Goal: Complete Application Form: Complete application form

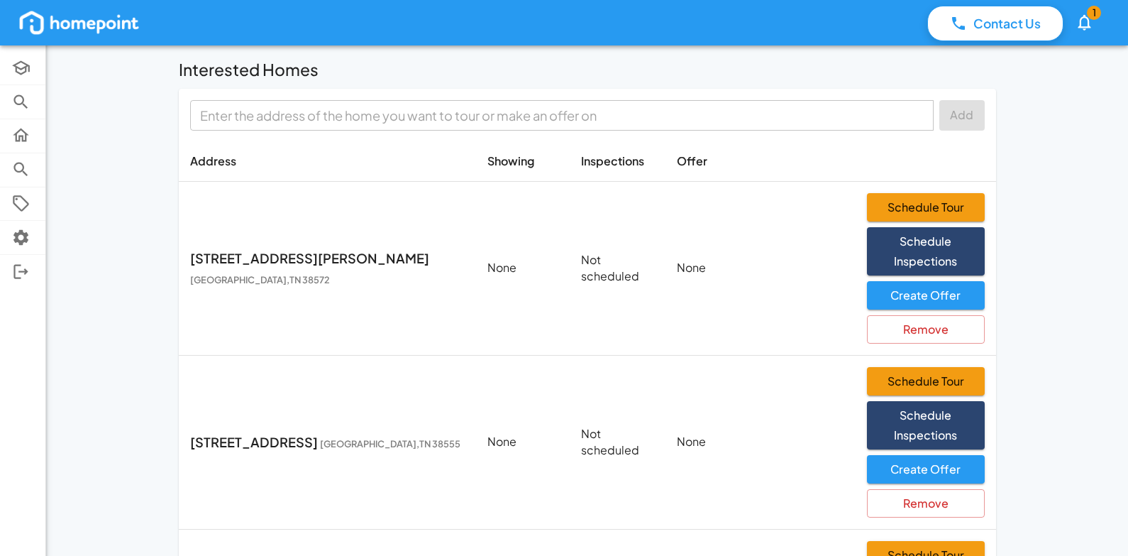
click at [1092, 18] on span "1" at bounding box center [1094, 13] width 14 height 14
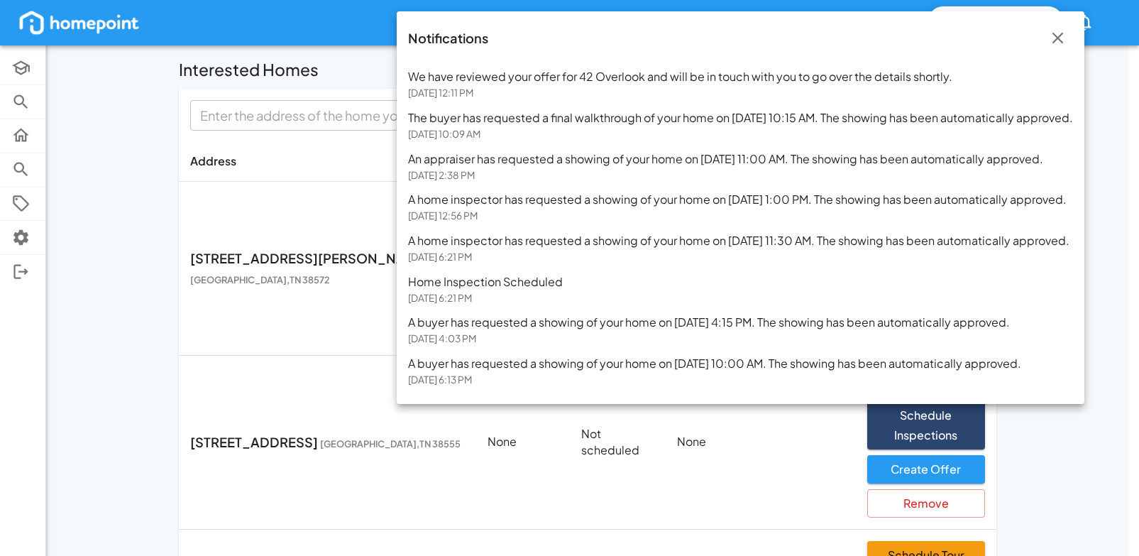
click at [135, 214] on div at bounding box center [569, 278] width 1139 height 556
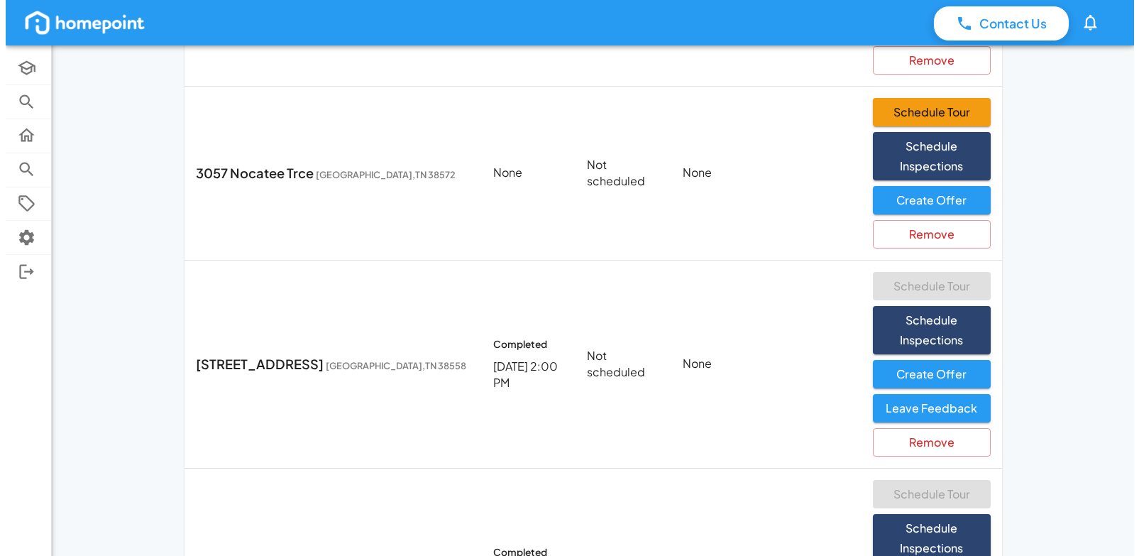
scroll to position [651, 0]
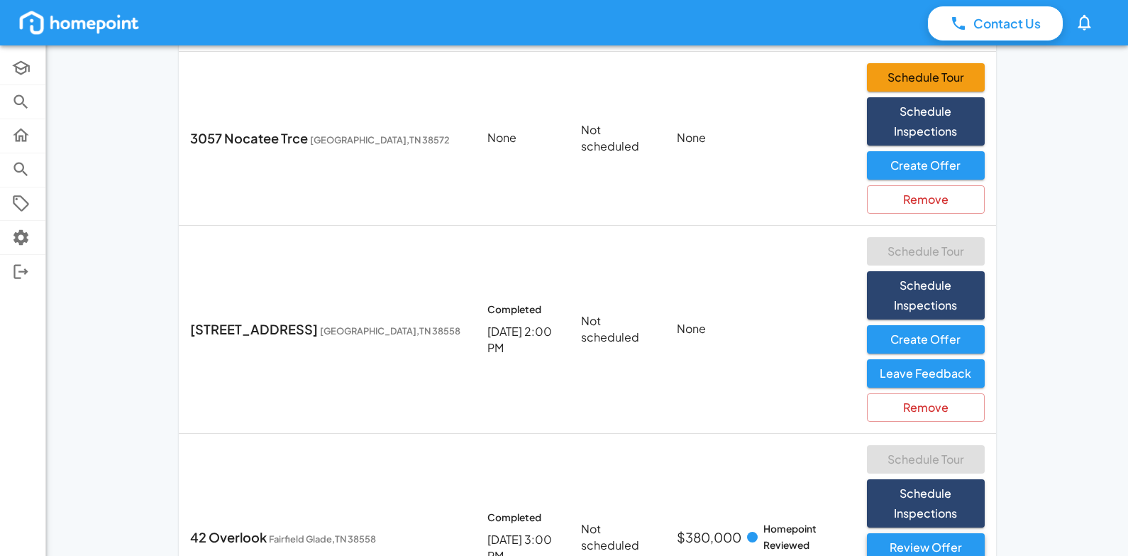
click at [901, 533] on button "Review Offer" at bounding box center [925, 547] width 117 height 28
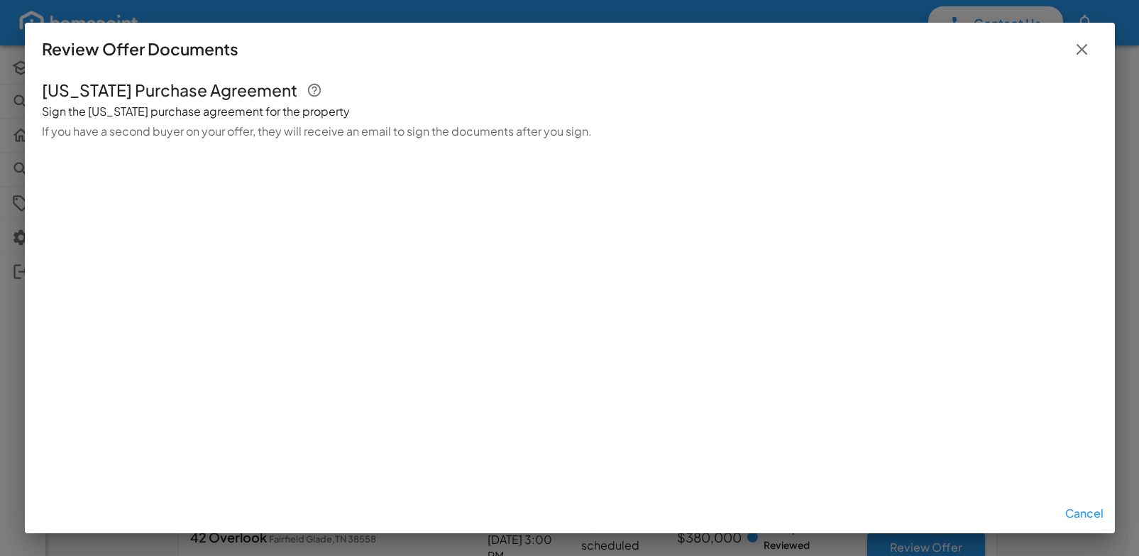
scroll to position [1543, 0]
click at [1080, 47] on icon "button" at bounding box center [1081, 49] width 11 height 11
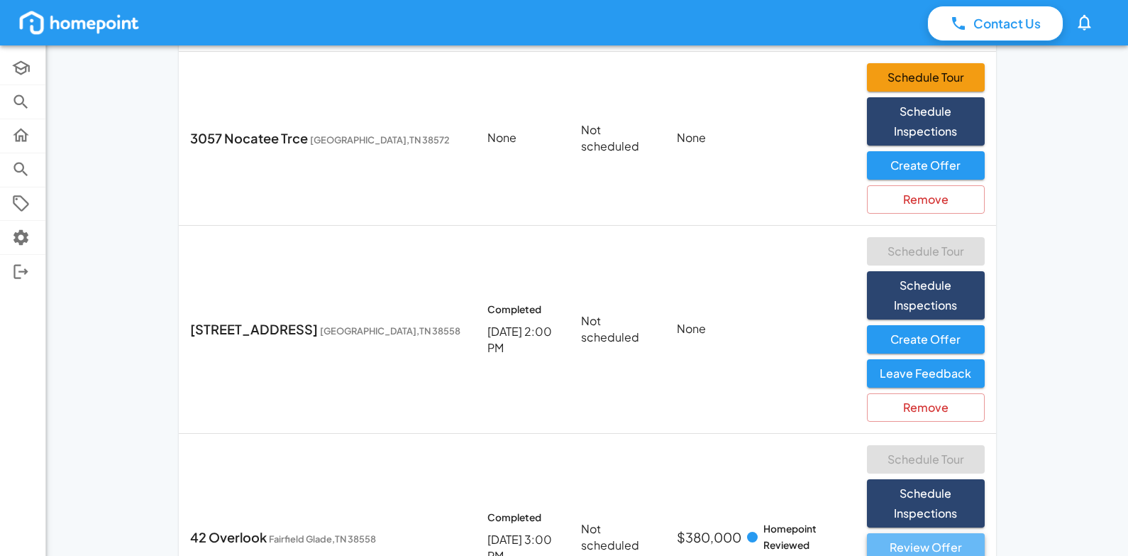
click at [886, 533] on button "Review Offer" at bounding box center [925, 547] width 117 height 28
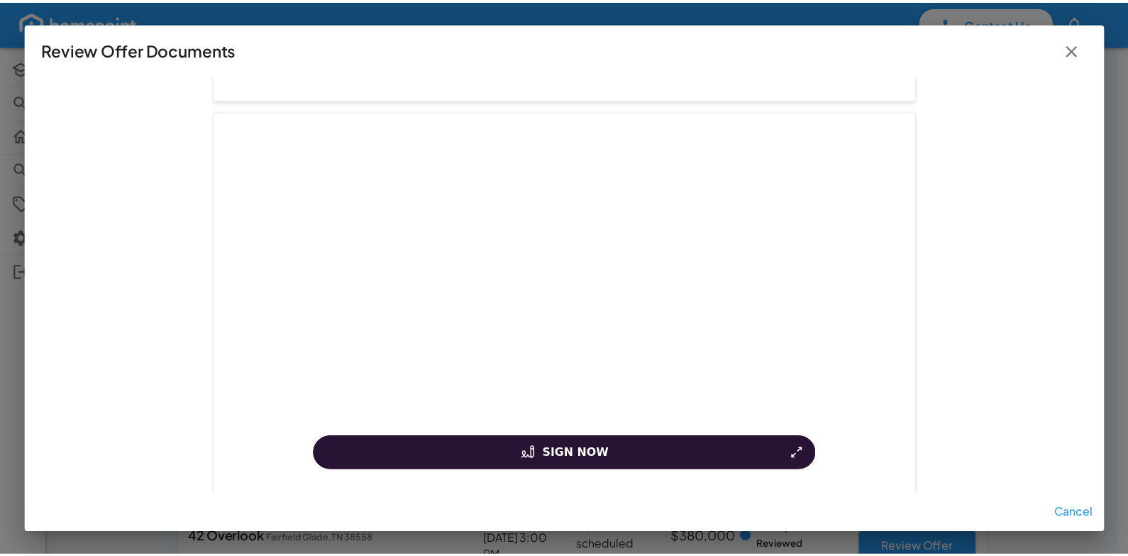
scroll to position [0, 0]
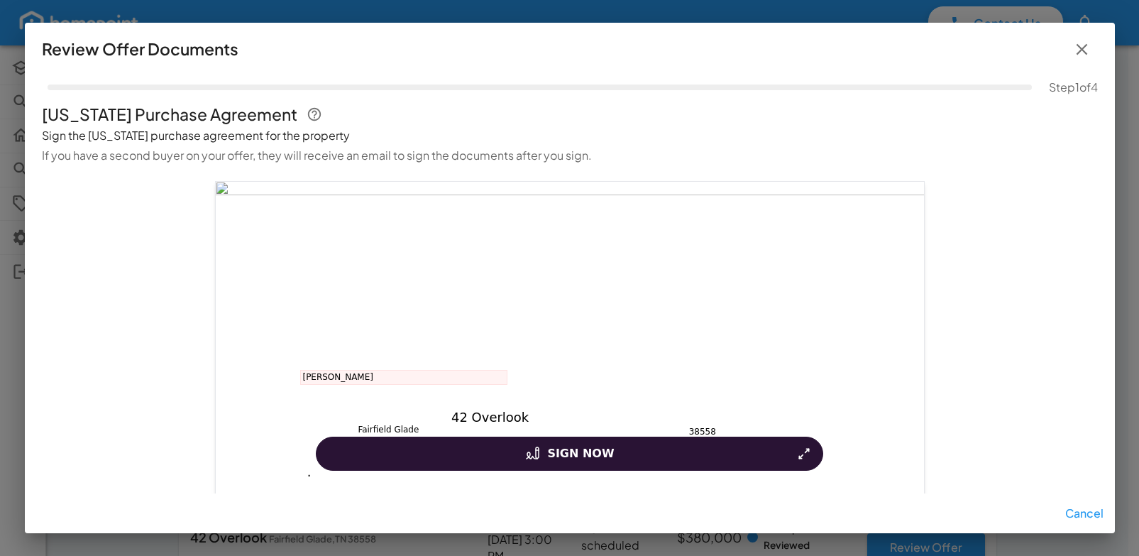
click at [1084, 48] on icon "button" at bounding box center [1081, 49] width 11 height 11
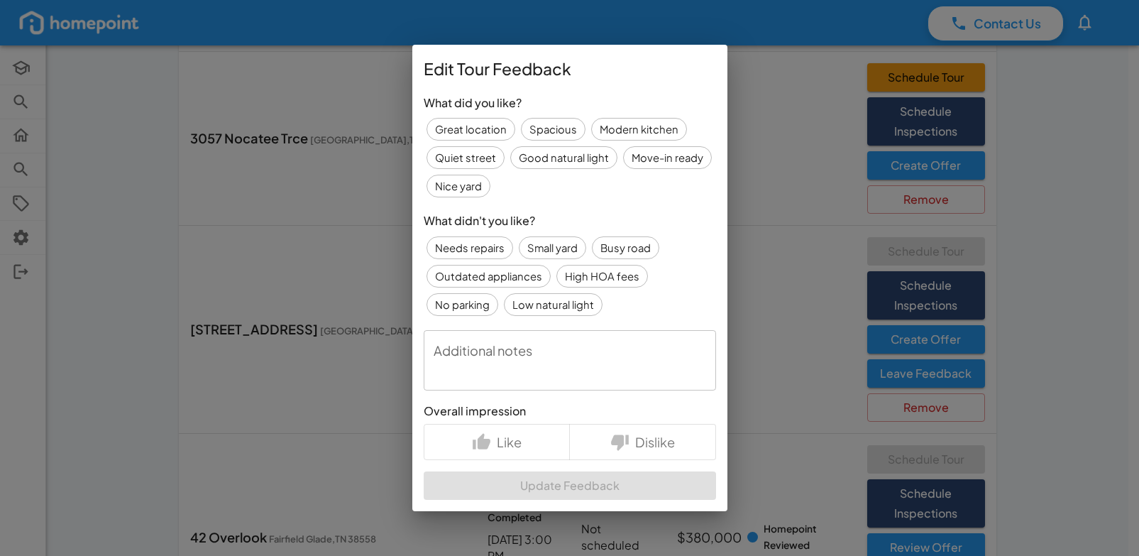
click at [151, 319] on div "Edit Tour Feedback What did you like? Great location Spacious Modern kitchen Qu…" at bounding box center [569, 278] width 1139 height 556
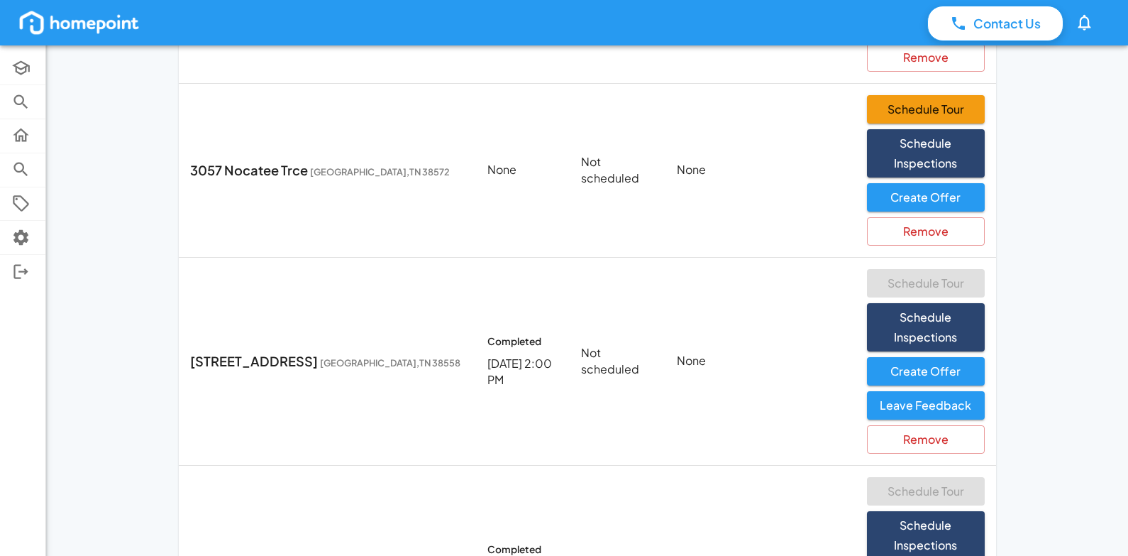
scroll to position [651, 0]
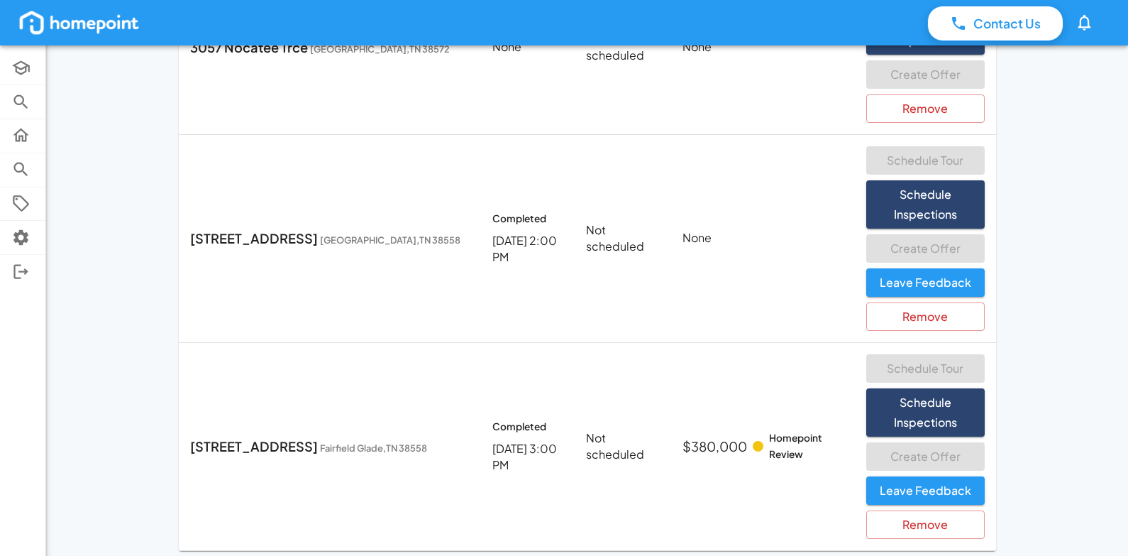
scroll to position [746, 0]
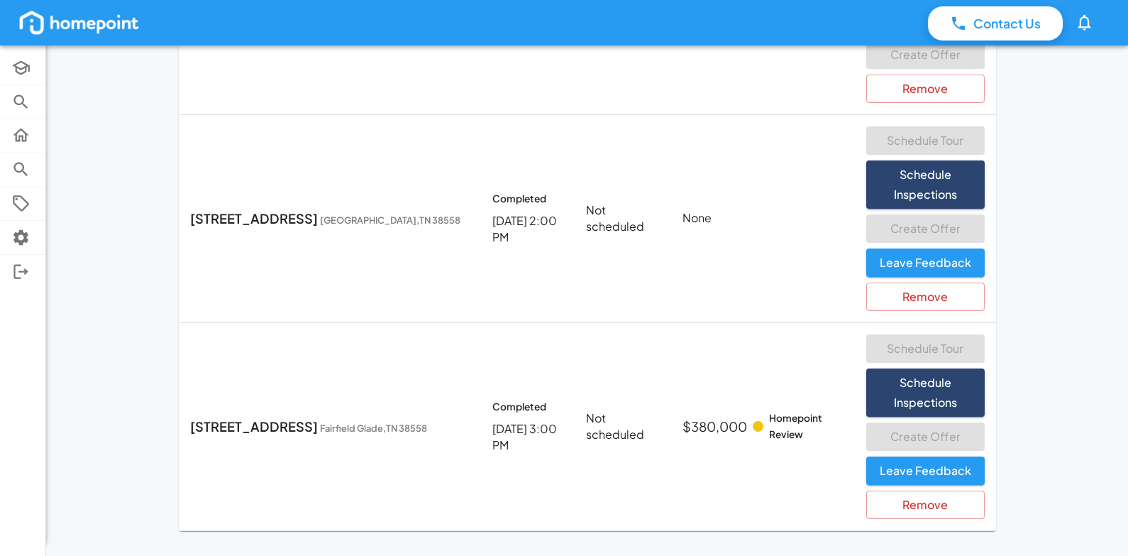
scroll to position [771, 0]
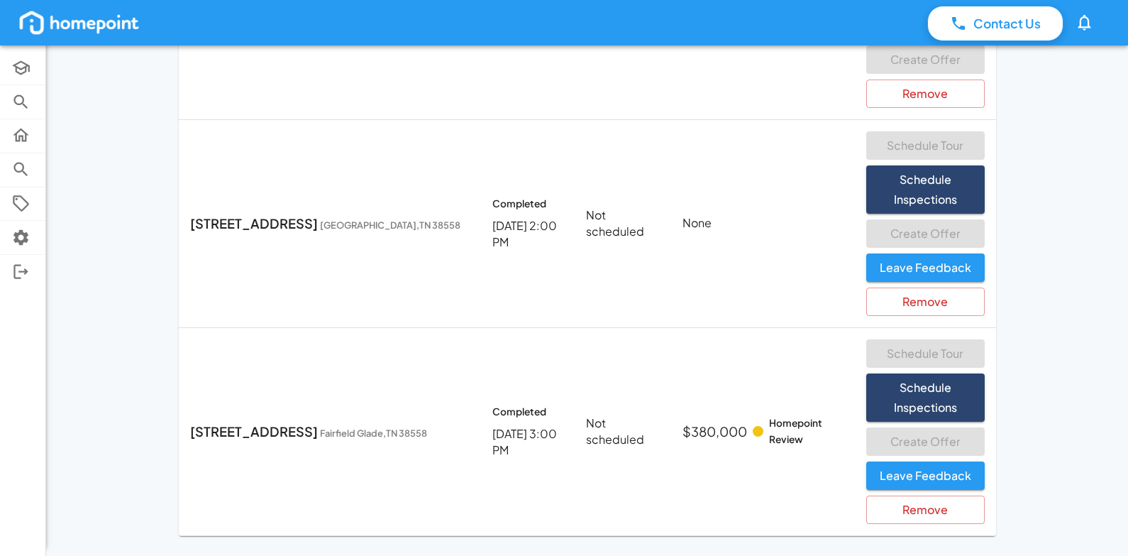
scroll to position [758, 0]
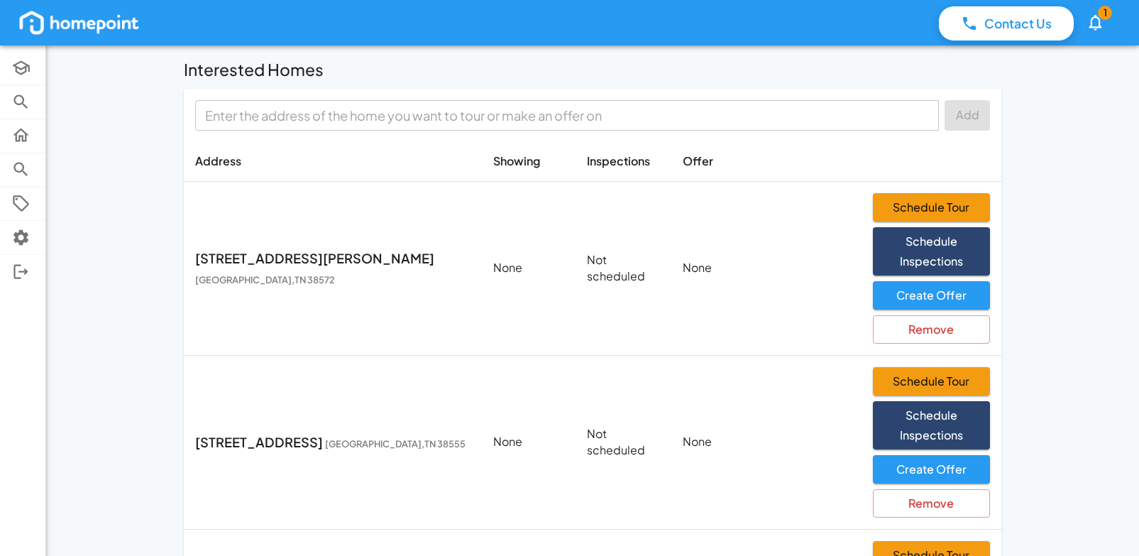
scroll to position [758, 0]
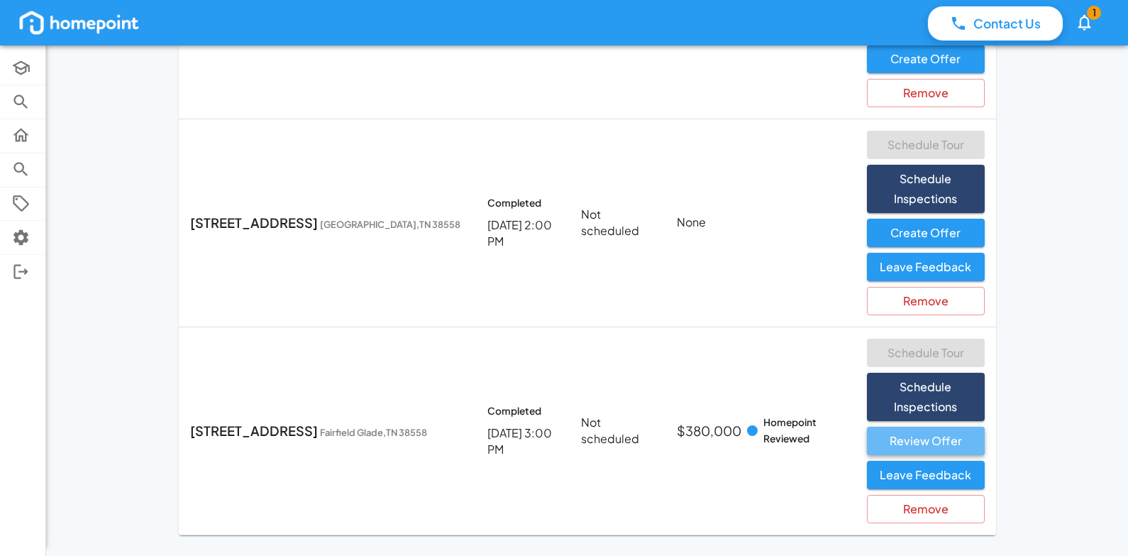
click at [947, 438] on button "Review Offer" at bounding box center [925, 440] width 117 height 28
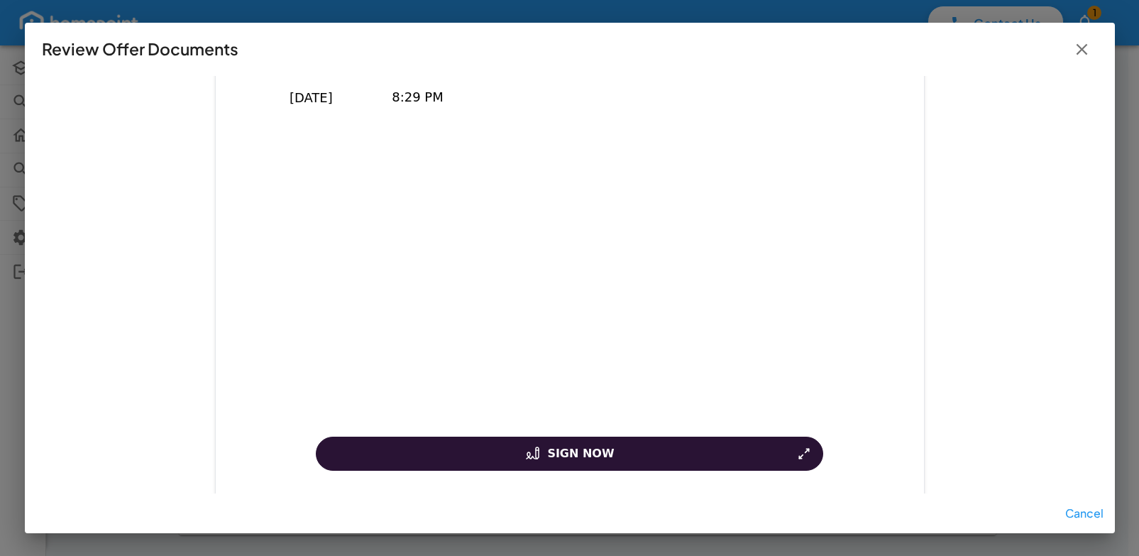
scroll to position [9410, 0]
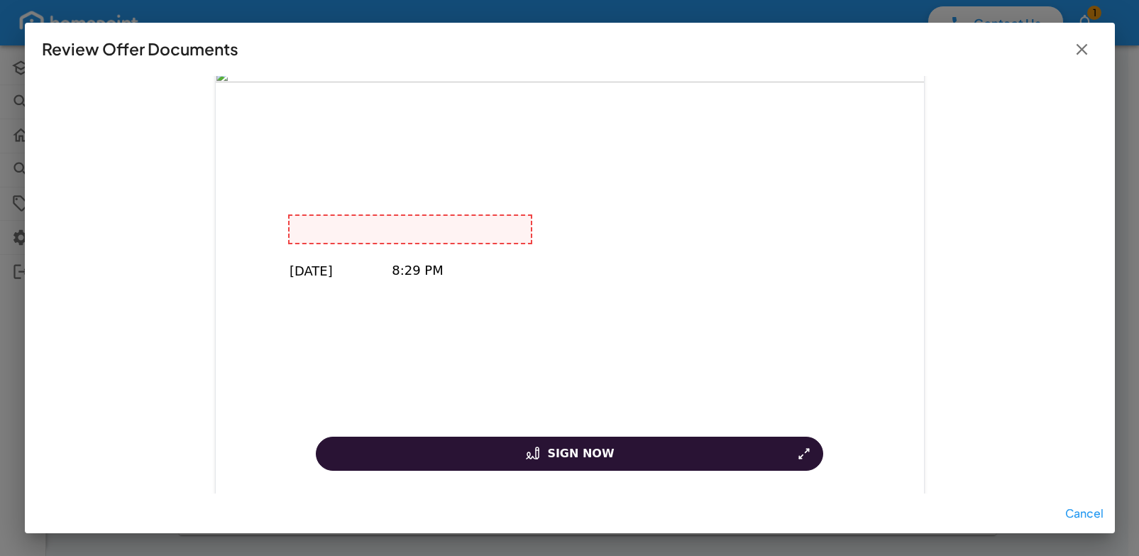
click at [441, 227] on div at bounding box center [410, 229] width 241 height 27
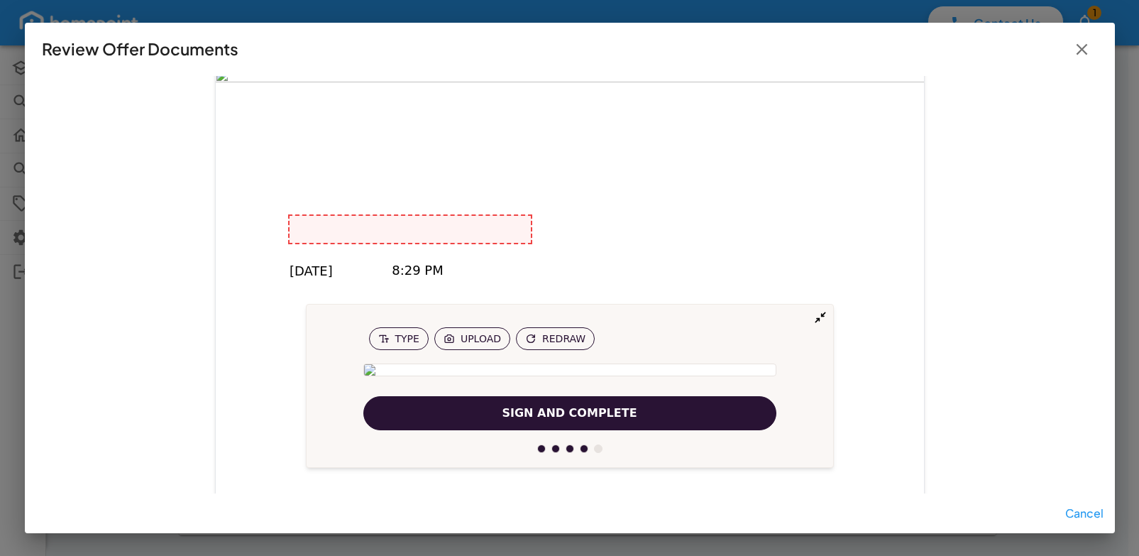
click at [541, 407] on span "Sign and Complete" at bounding box center [569, 412] width 135 height 17
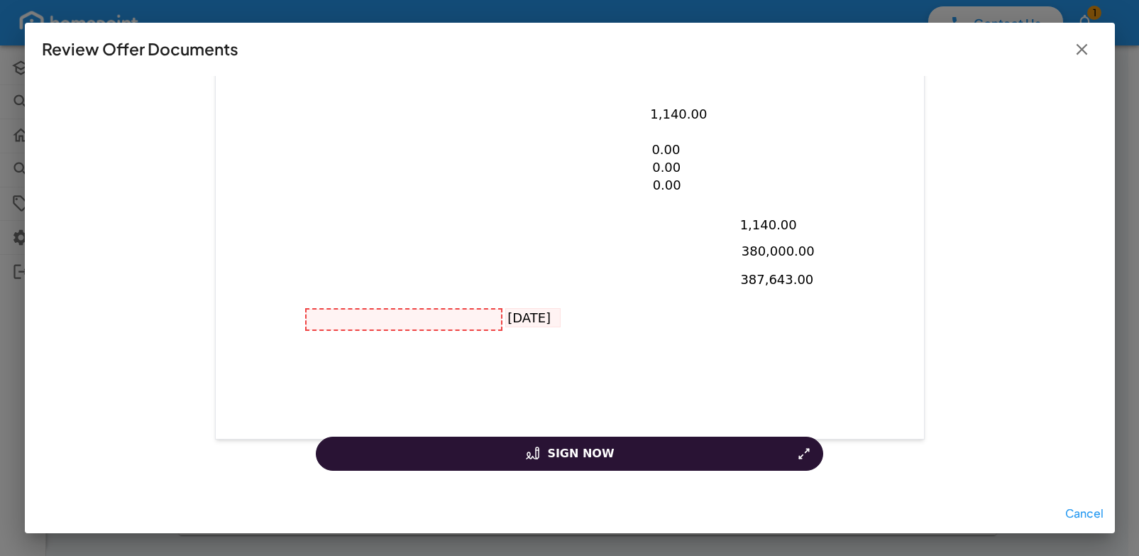
scroll to position [677, 0]
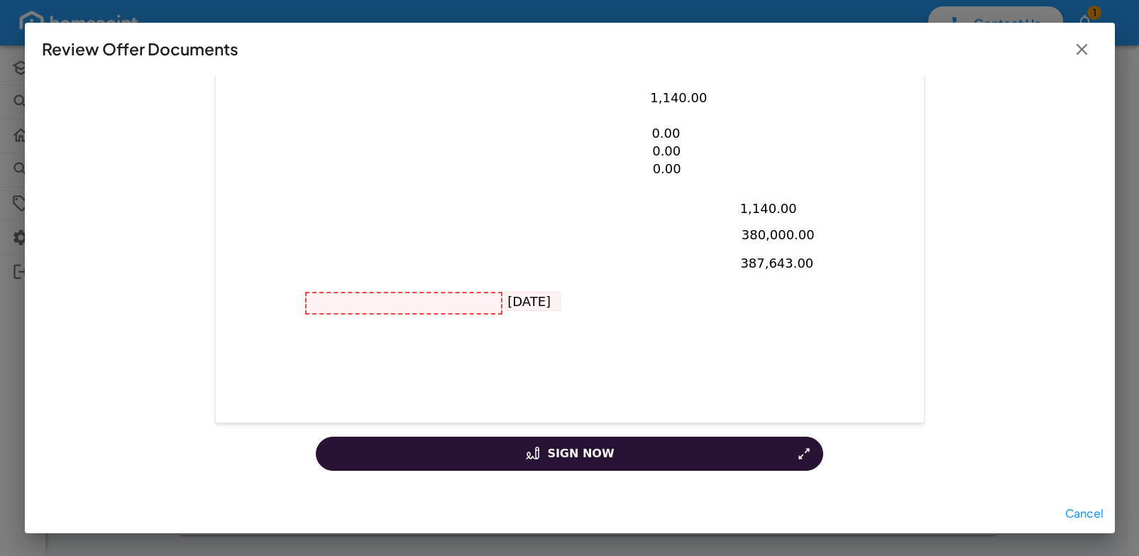
click at [443, 304] on div at bounding box center [404, 303] width 194 height 21
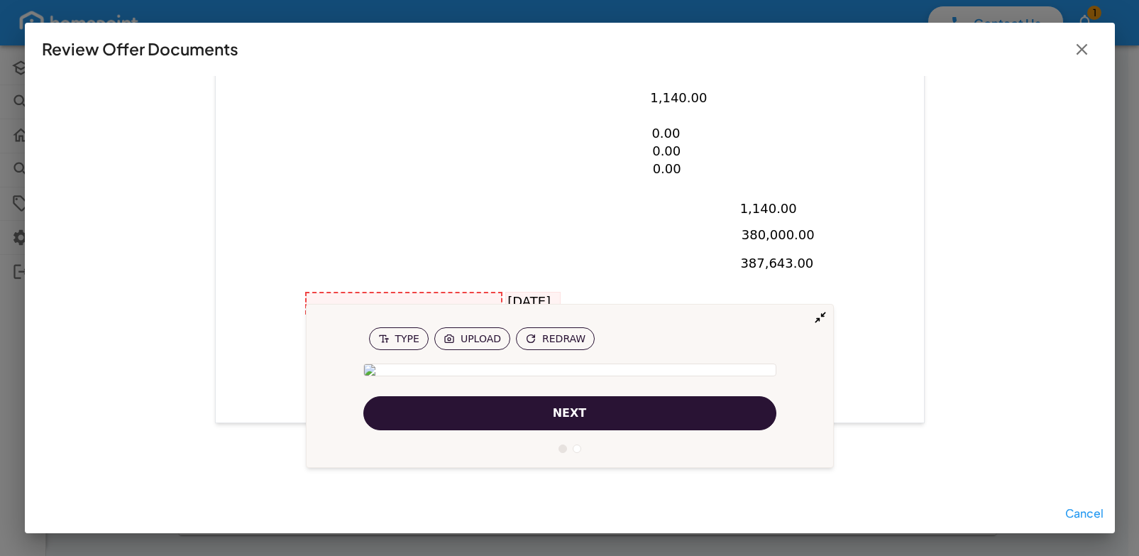
click at [611, 417] on button "next" at bounding box center [569, 413] width 413 height 34
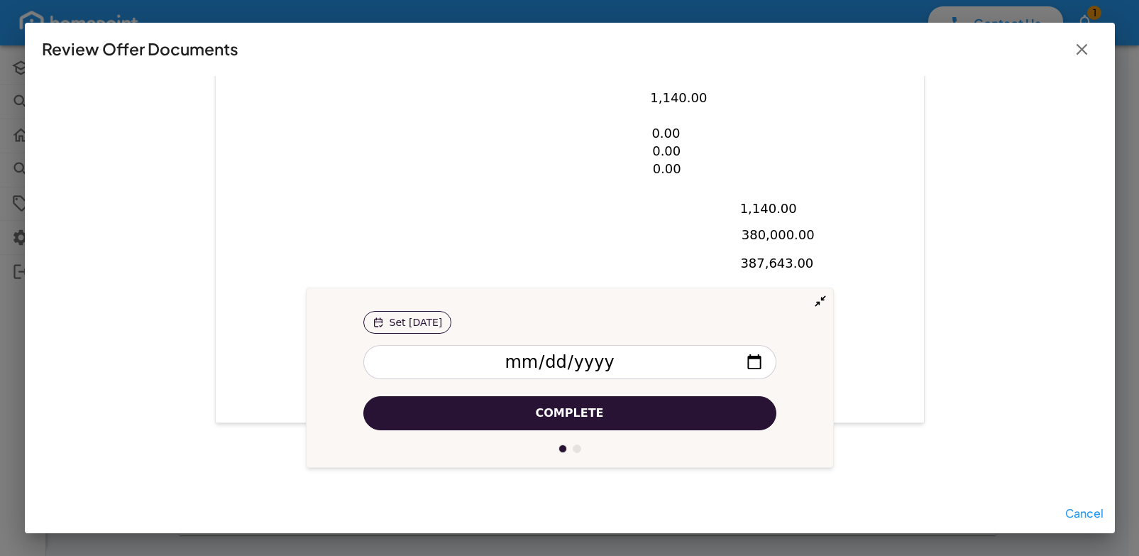
scroll to position [732, 0]
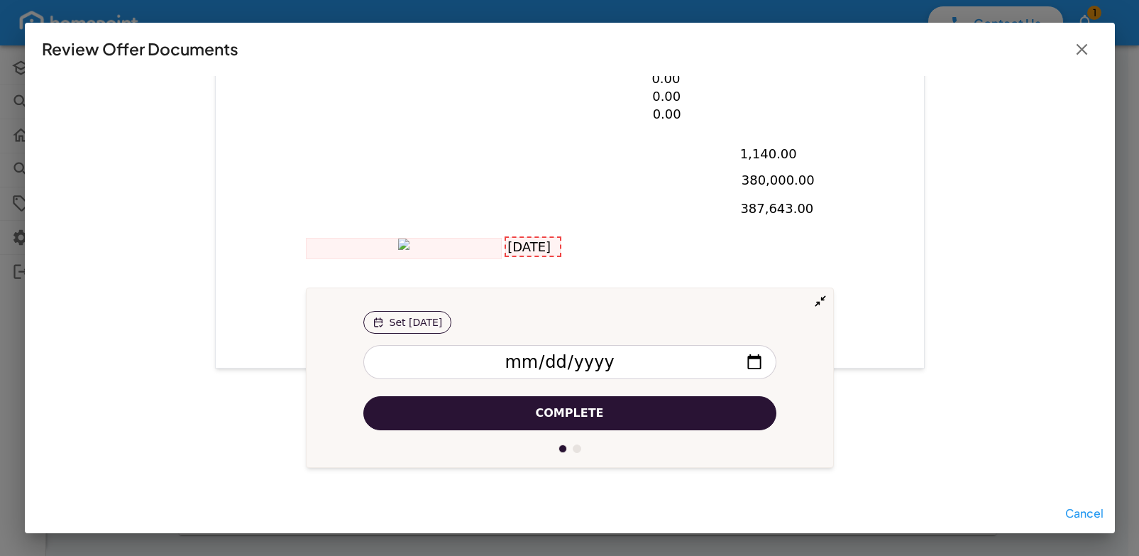
click at [595, 410] on button "Complete" at bounding box center [569, 413] width 413 height 34
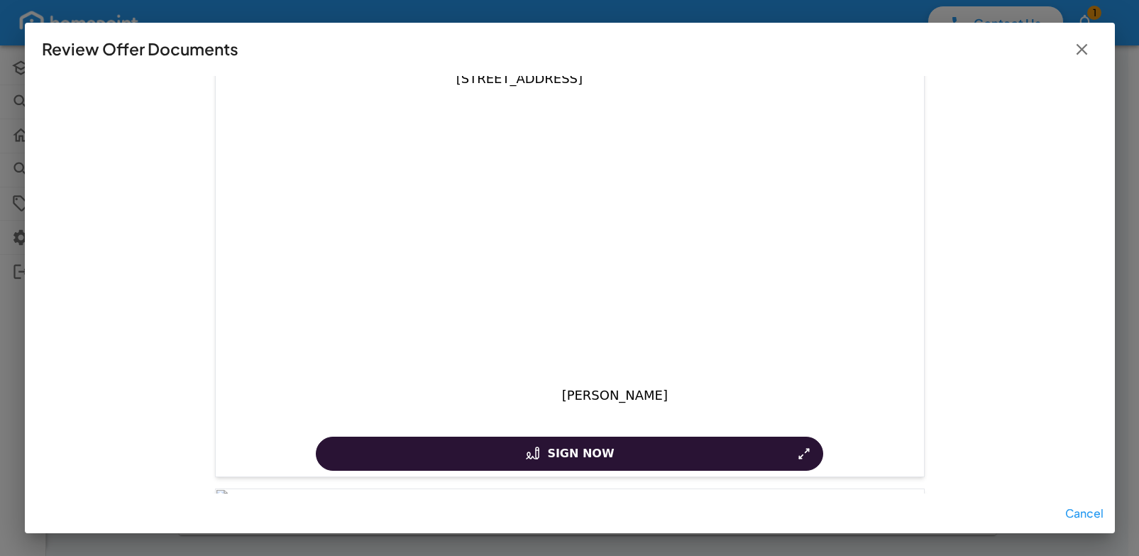
scroll to position [432, 0]
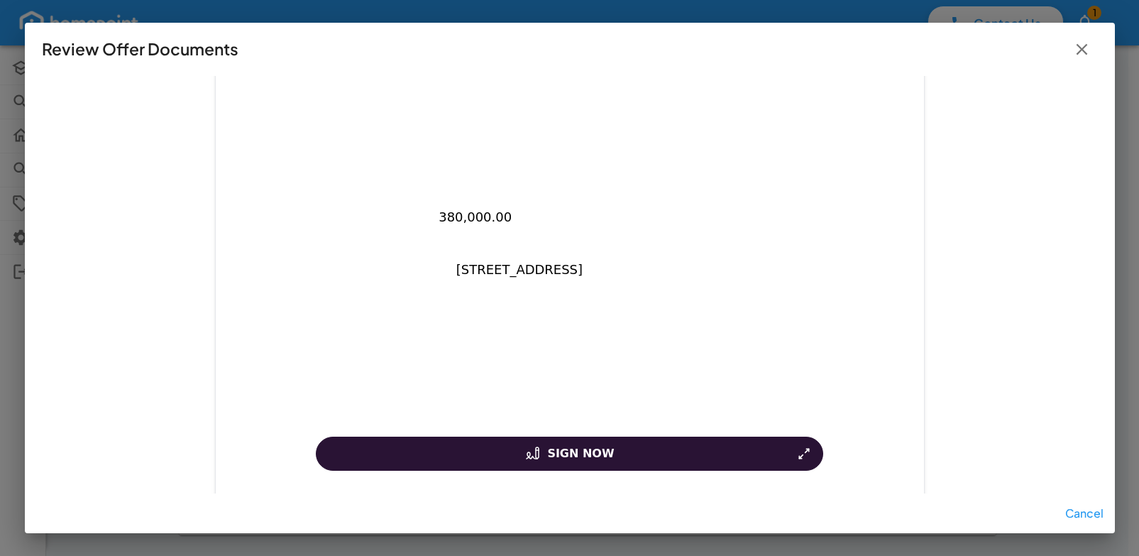
click at [670, 451] on button "Sign Now" at bounding box center [569, 453] width 507 height 34
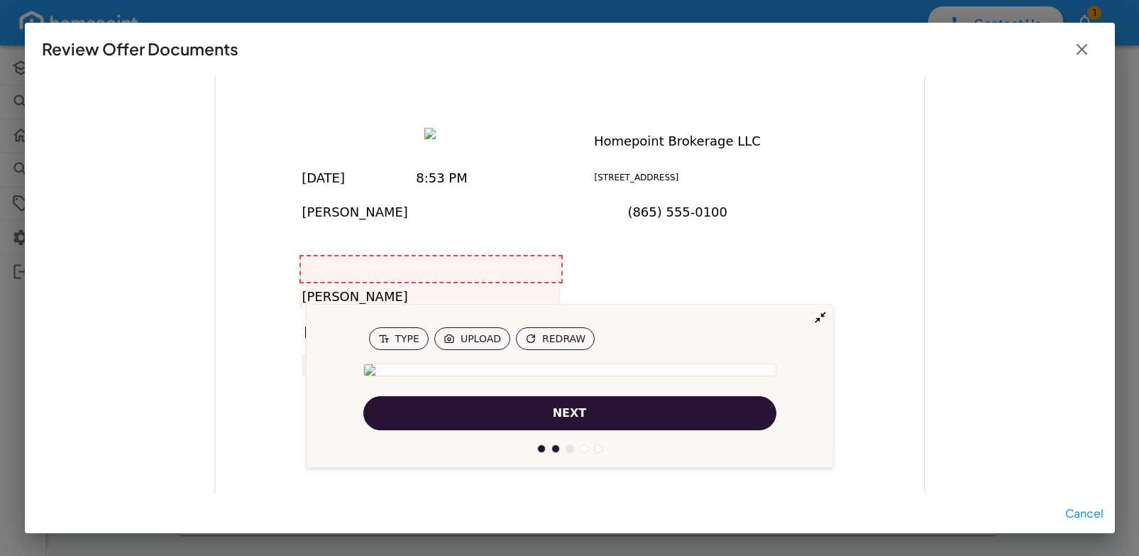
scroll to position [4800, 0]
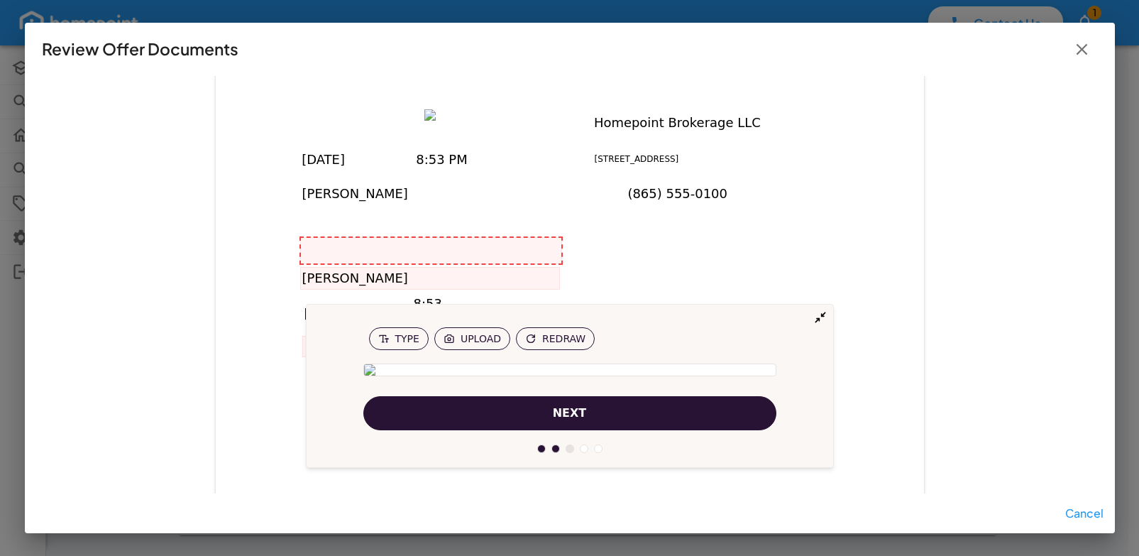
click at [629, 418] on button "next" at bounding box center [569, 413] width 413 height 34
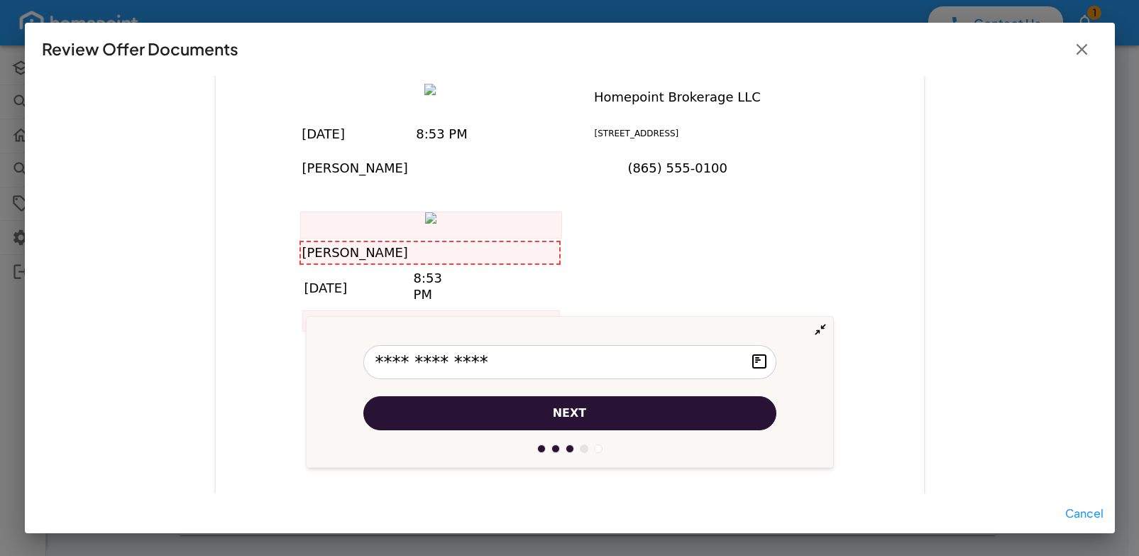
scroll to position [4829, 0]
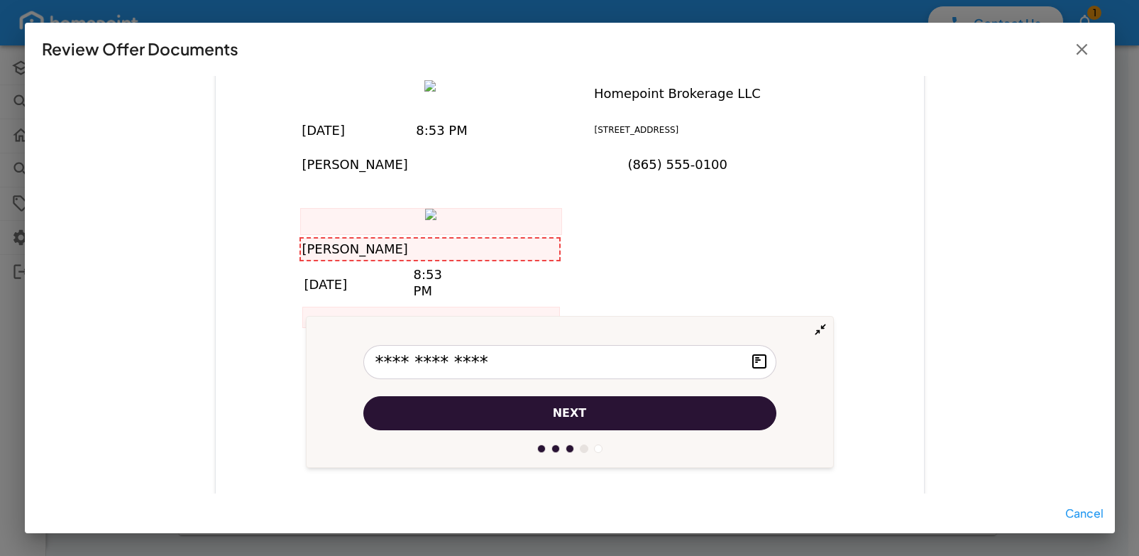
click at [573, 410] on span "next" at bounding box center [570, 412] width 34 height 17
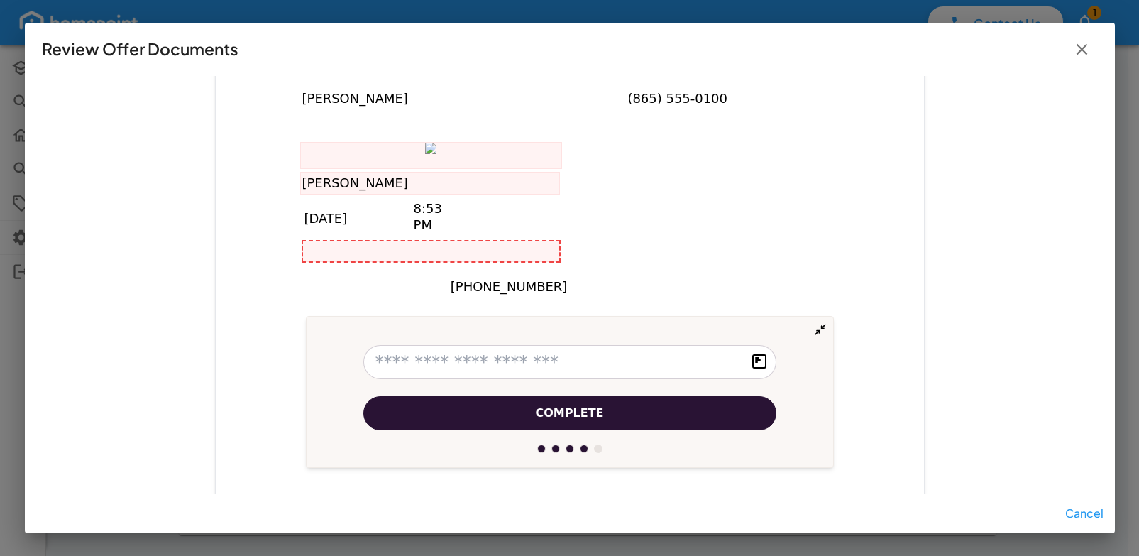
scroll to position [4898, 0]
click at [573, 410] on span "Complete" at bounding box center [570, 412] width 68 height 17
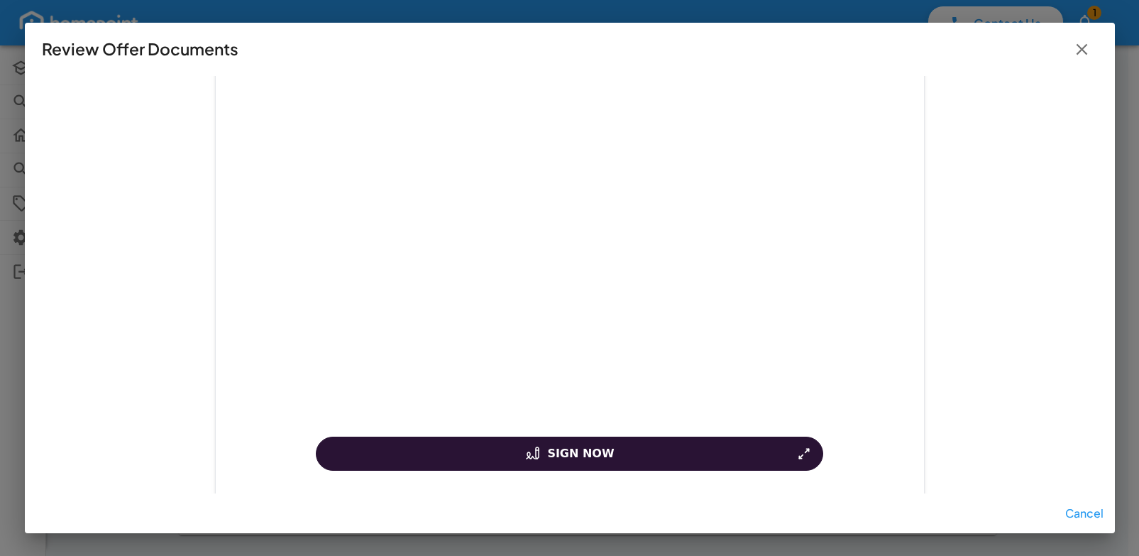
scroll to position [3606, 0]
click at [693, 456] on button "Sign Now" at bounding box center [569, 453] width 507 height 34
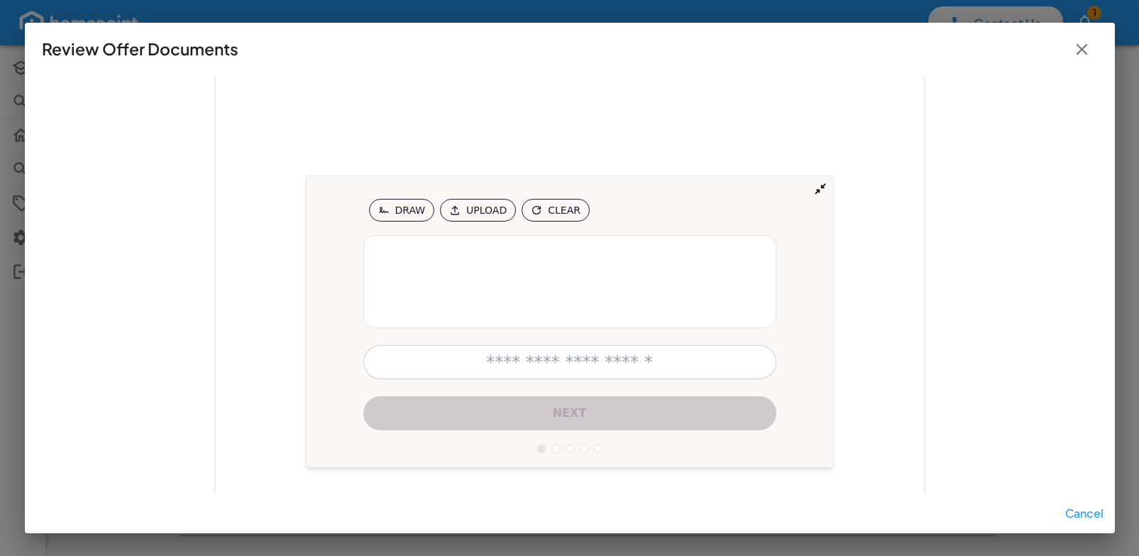
scroll to position [439, 0]
drag, startPoint x: 381, startPoint y: 314, endPoint x: 412, endPoint y: 304, distance: 32.8
click at [412, 304] on div at bounding box center [569, 281] width 413 height 93
click at [517, 361] on input "text" at bounding box center [569, 362] width 413 height 34
type input "***"
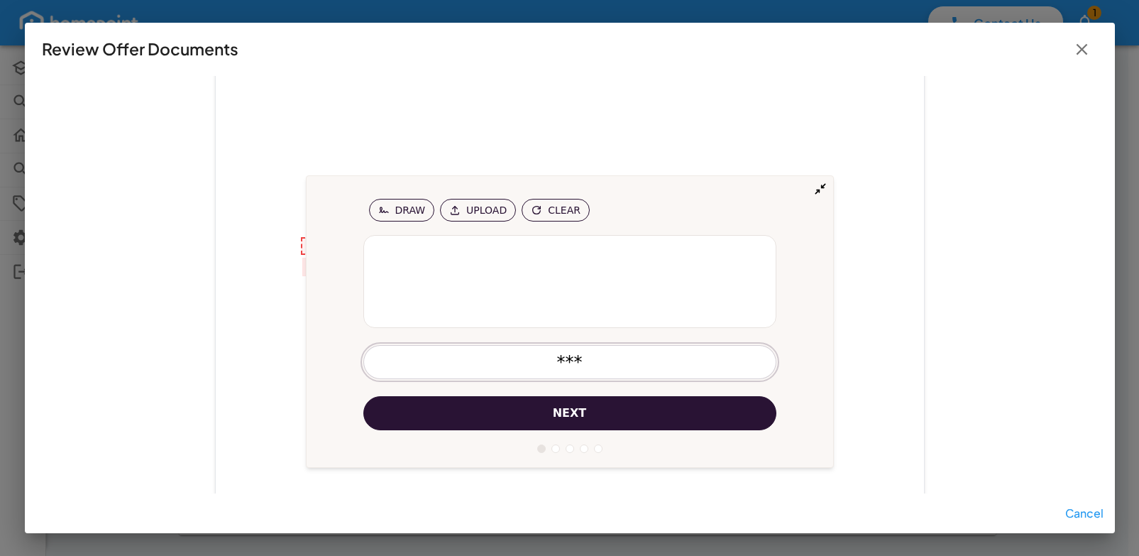
click at [512, 402] on button "next" at bounding box center [569, 413] width 413 height 34
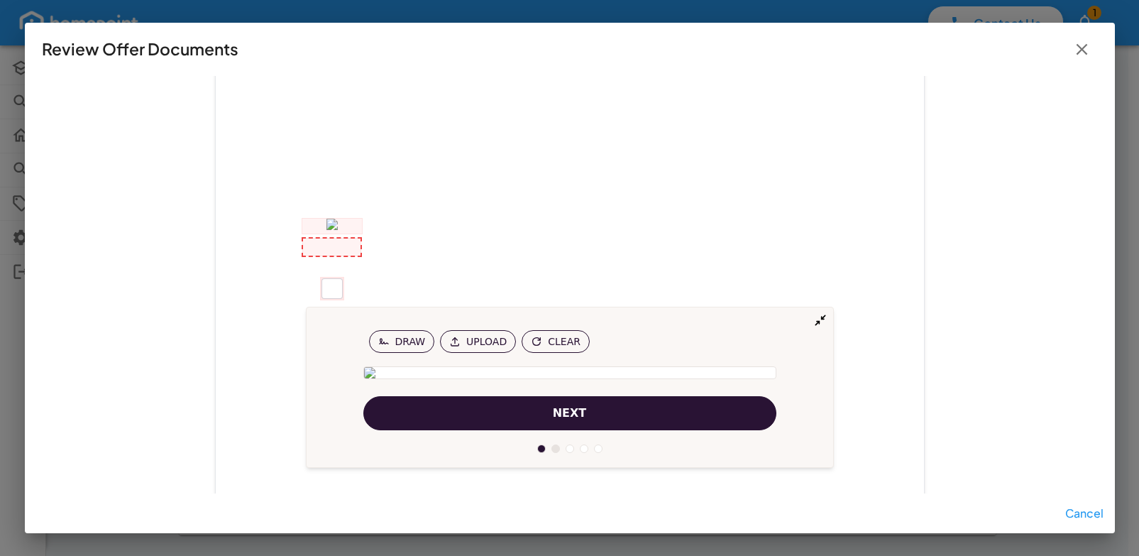
scroll to position [459, 0]
click at [509, 409] on button "next" at bounding box center [569, 413] width 413 height 34
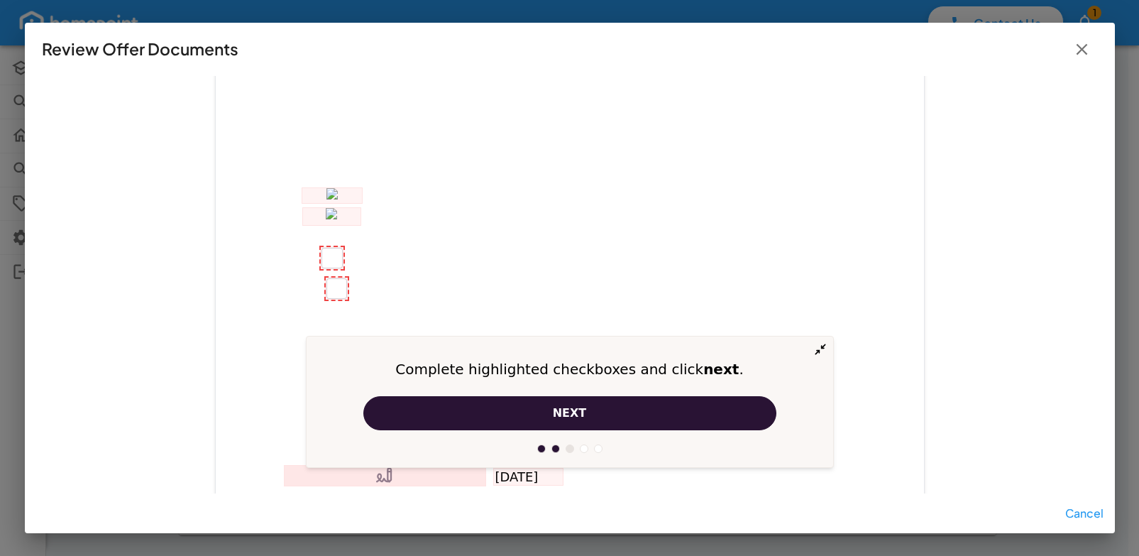
scroll to position [498, 0]
click at [509, 411] on button "next" at bounding box center [569, 413] width 413 height 34
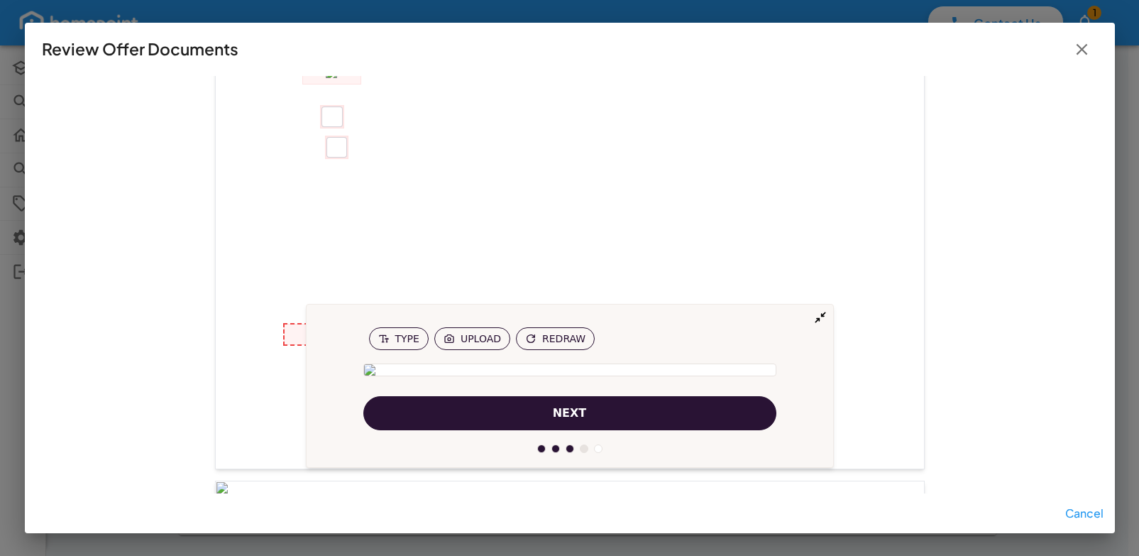
scroll to position [717, 0]
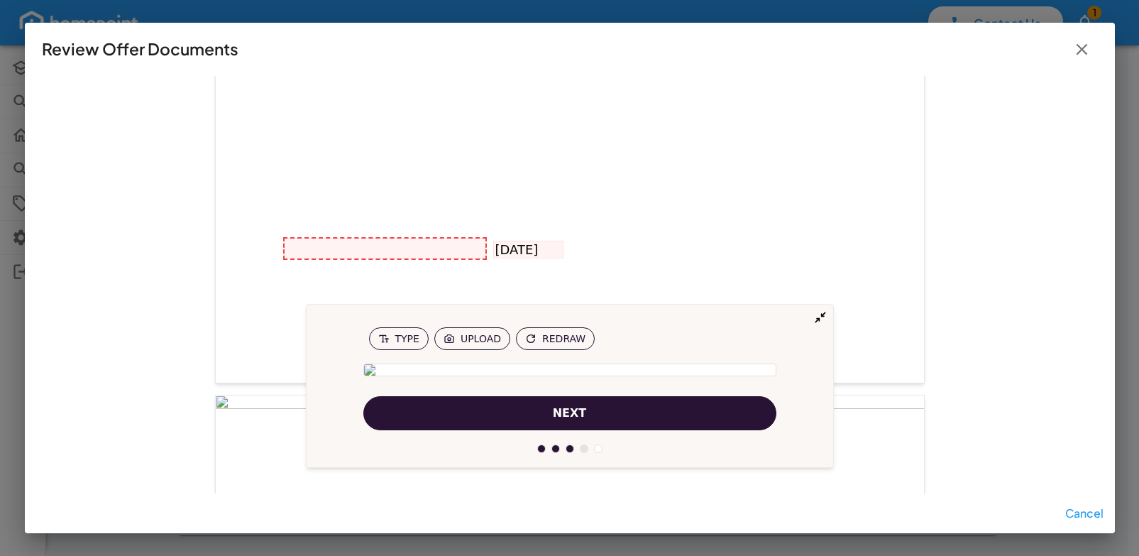
click at [505, 412] on button "next" at bounding box center [569, 413] width 413 height 34
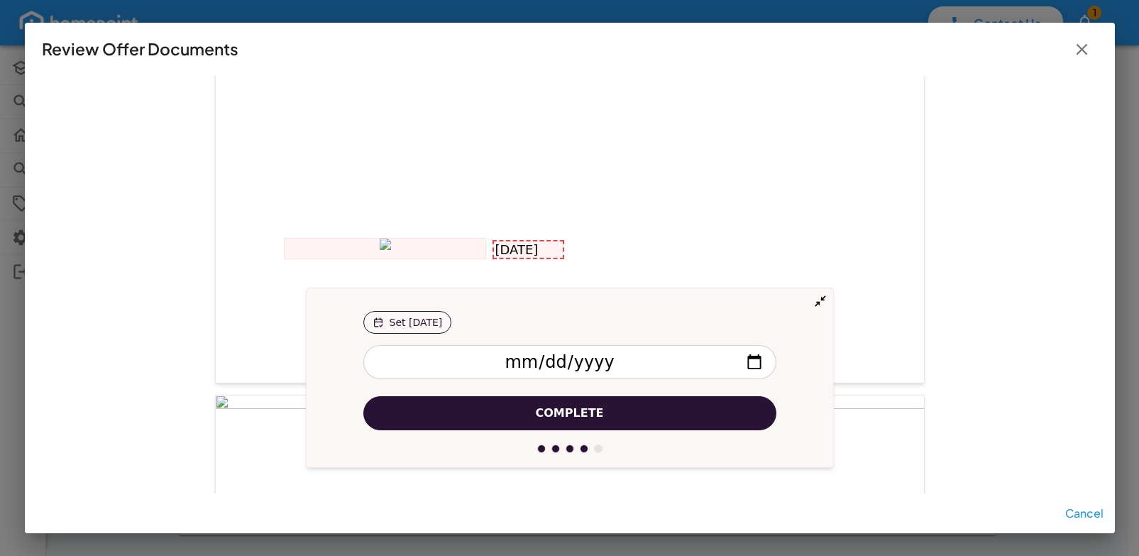
scroll to position [720, 0]
click at [505, 412] on button "Complete" at bounding box center [569, 413] width 413 height 34
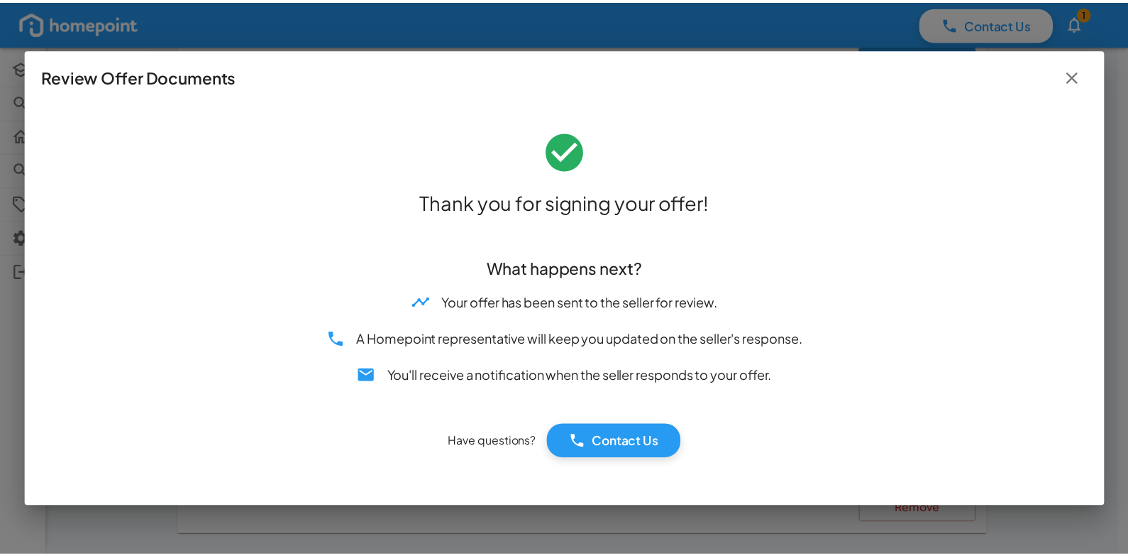
scroll to position [651, 0]
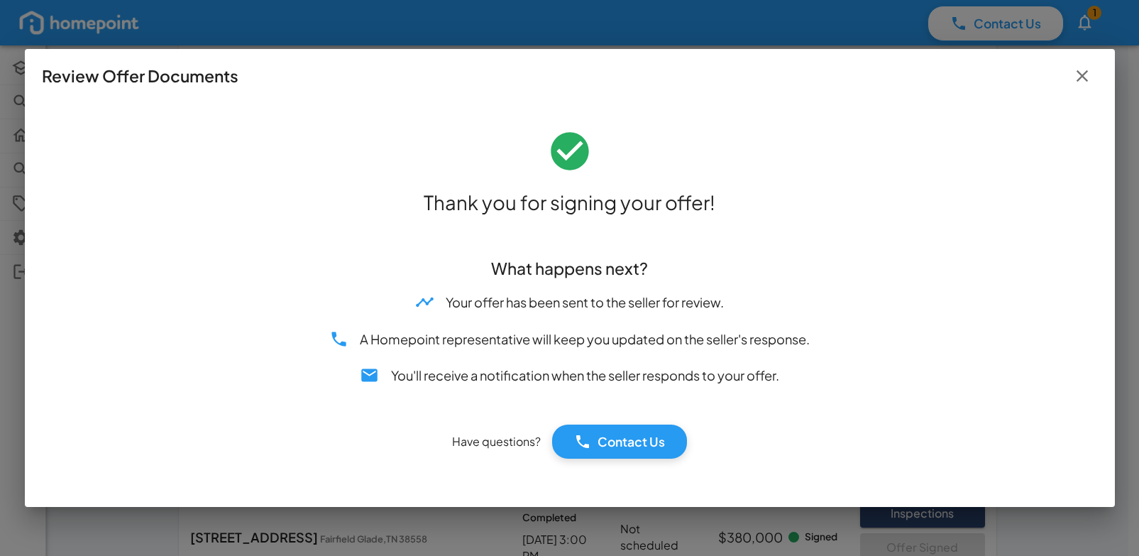
click at [1077, 74] on icon "button" at bounding box center [1081, 75] width 19 height 19
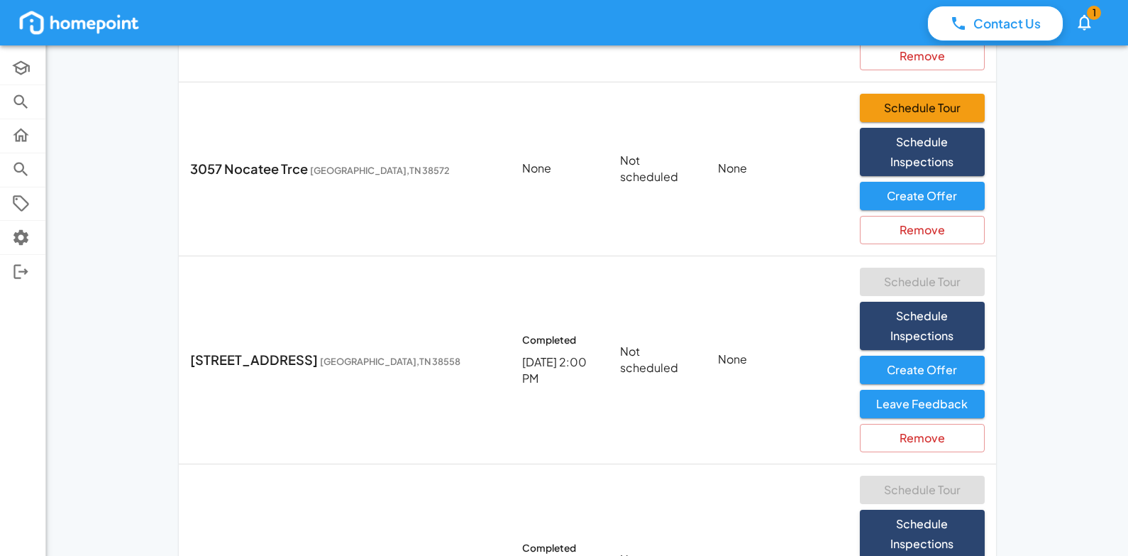
scroll to position [629, 0]
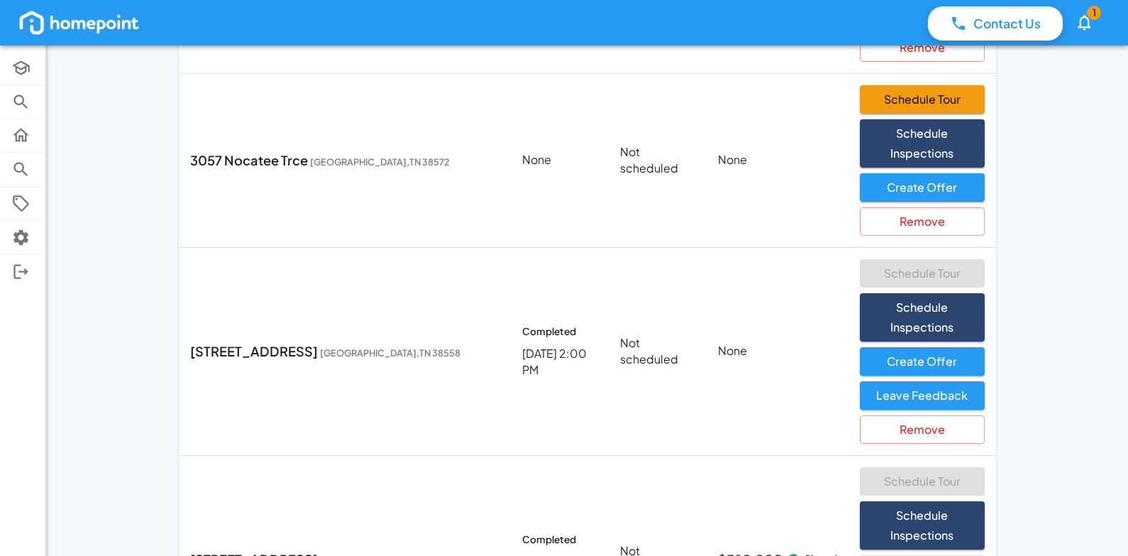
click at [1046, 109] on div "Contact Us 1 Academy Browse Properties Selling Buying Offers Settings Log Out I…" at bounding box center [564, 34] width 1128 height 1327
